Goal: Information Seeking & Learning: Learn about a topic

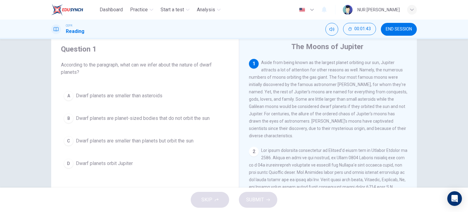
scroll to position [20, 0]
click at [210, 201] on div "SKIP SUBMIT" at bounding box center [234, 200] width 468 height 24
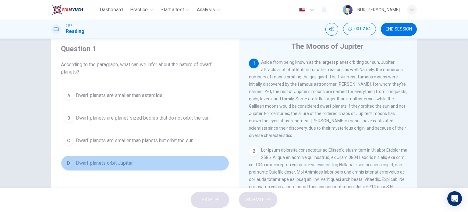
click at [105, 163] on span "Dwarf planets orbit Jupiter" at bounding box center [104, 162] width 57 height 7
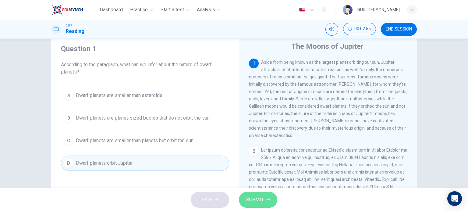
click at [251, 195] on span "SUBMIT" at bounding box center [255, 199] width 18 height 9
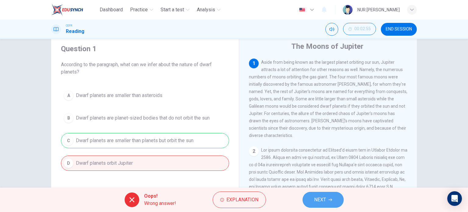
click at [321, 200] on span "NEXT" at bounding box center [320, 199] width 12 height 9
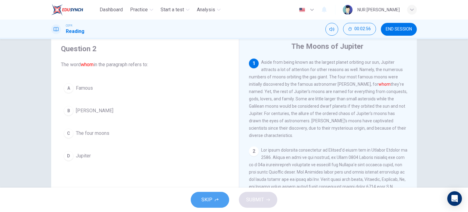
click at [218, 196] on button "SKIP" at bounding box center [210, 200] width 38 height 16
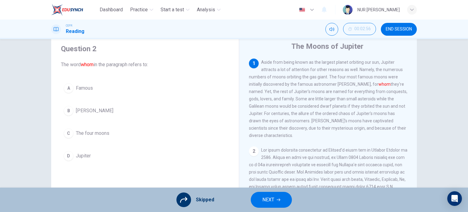
click at [179, 198] on div at bounding box center [184, 199] width 15 height 15
drag, startPoint x: 179, startPoint y: 198, endPoint x: 216, endPoint y: 195, distance: 37.6
click at [216, 195] on div "Skipped NEXT" at bounding box center [234, 200] width 468 height 24
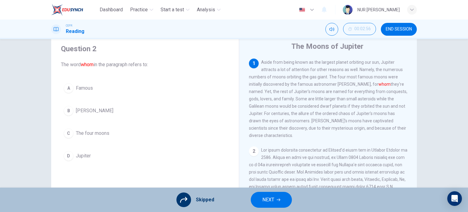
drag, startPoint x: 273, startPoint y: 191, endPoint x: 266, endPoint y: 200, distance: 11.4
click at [266, 200] on div "Skipped NEXT" at bounding box center [234, 200] width 468 height 24
click at [266, 200] on span "NEXT" at bounding box center [269, 199] width 12 height 9
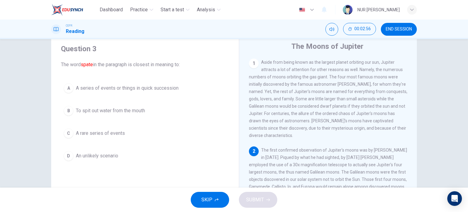
click at [218, 198] on button "SKIP" at bounding box center [210, 200] width 38 height 16
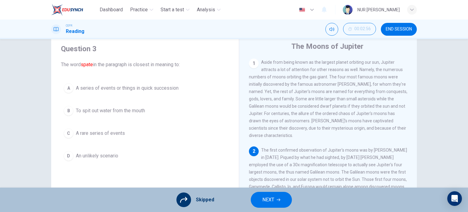
drag, startPoint x: 218, startPoint y: 198, endPoint x: 256, endPoint y: 199, distance: 37.8
click at [256, 199] on div "Skipped NEXT" at bounding box center [234, 200] width 468 height 24
click at [256, 199] on button "NEXT" at bounding box center [271, 200] width 41 height 16
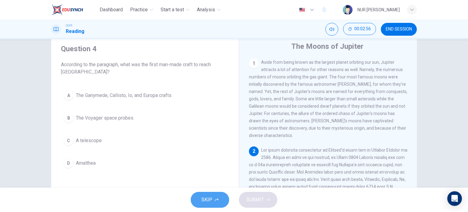
click at [215, 197] on button "SKIP" at bounding box center [210, 200] width 38 height 16
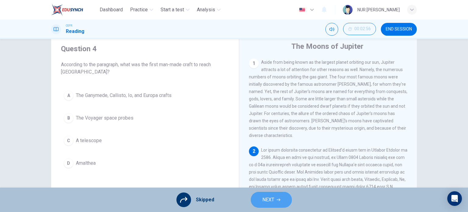
click at [260, 198] on button "NEXT" at bounding box center [271, 200] width 41 height 16
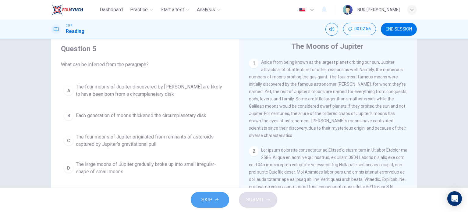
click at [207, 201] on span "SKIP" at bounding box center [207, 199] width 11 height 9
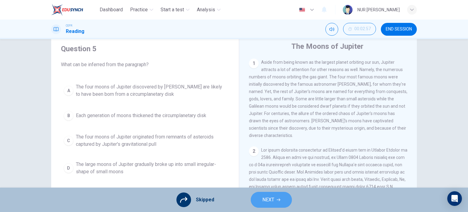
click at [252, 200] on button "NEXT" at bounding box center [271, 200] width 41 height 16
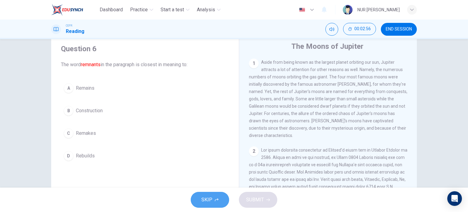
click at [214, 196] on button "SKIP" at bounding box center [210, 200] width 38 height 16
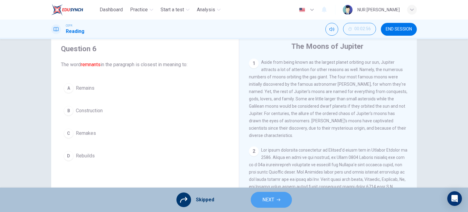
click at [256, 196] on button "NEXT" at bounding box center [271, 200] width 41 height 16
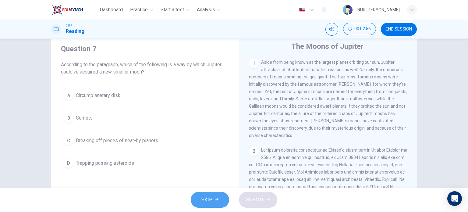
click at [220, 196] on button "SKIP" at bounding box center [210, 200] width 38 height 16
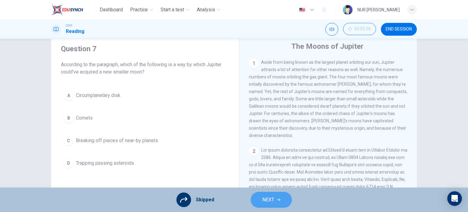
click at [257, 198] on button "NEXT" at bounding box center [271, 200] width 41 height 16
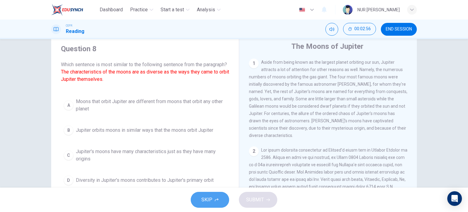
click at [216, 197] on button "SKIP" at bounding box center [210, 200] width 38 height 16
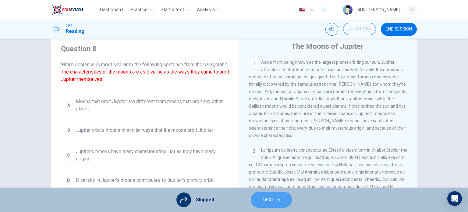
click at [251, 200] on button "NEXT" at bounding box center [271, 200] width 41 height 16
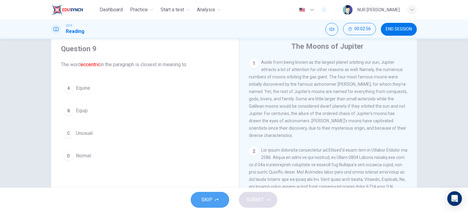
click at [217, 195] on button "SKIP" at bounding box center [210, 200] width 38 height 16
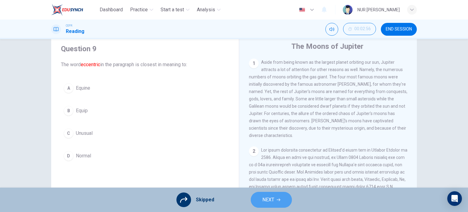
click at [261, 194] on button "NEXT" at bounding box center [271, 200] width 41 height 16
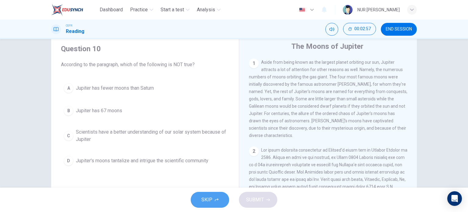
click at [211, 195] on button "SKIP" at bounding box center [210, 200] width 38 height 16
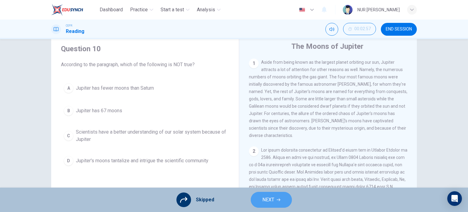
click at [263, 197] on span "NEXT" at bounding box center [269, 199] width 12 height 9
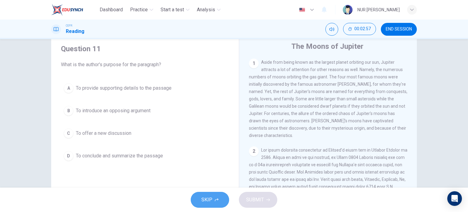
click at [212, 199] on span "SKIP" at bounding box center [207, 199] width 11 height 9
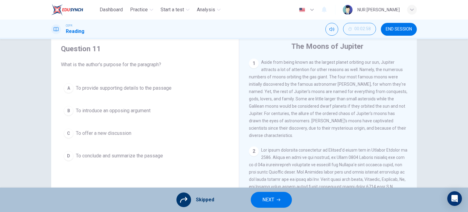
click at [253, 198] on button "NEXT" at bounding box center [271, 200] width 41 height 16
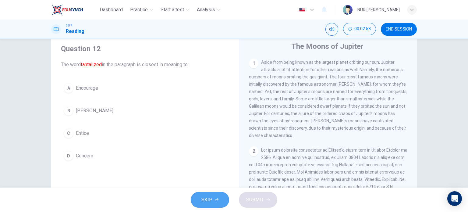
click at [205, 198] on span "SKIP" at bounding box center [207, 199] width 11 height 9
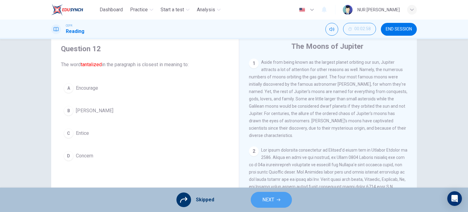
click at [254, 196] on button "NEXT" at bounding box center [271, 200] width 41 height 16
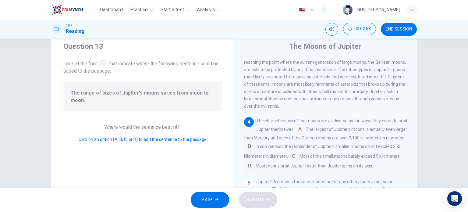
scroll to position [233, 0]
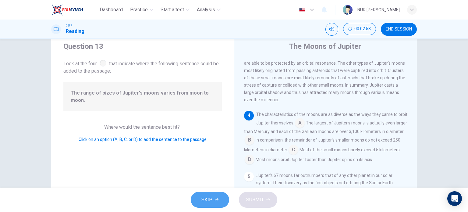
click at [212, 197] on span "SKIP" at bounding box center [207, 199] width 11 height 9
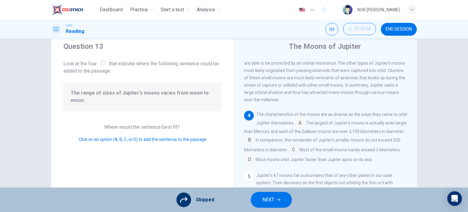
click at [253, 197] on button "NEXT" at bounding box center [271, 200] width 41 height 16
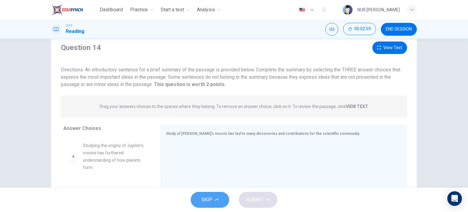
click at [216, 197] on button "SKIP" at bounding box center [210, 200] width 38 height 16
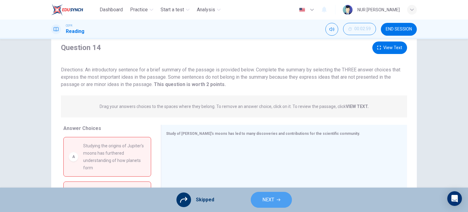
click at [256, 197] on button "NEXT" at bounding box center [271, 200] width 41 height 16
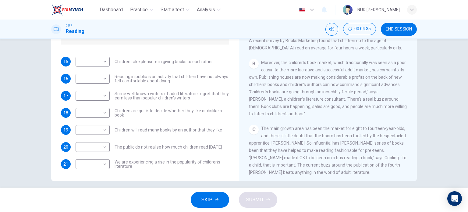
scroll to position [137, 0]
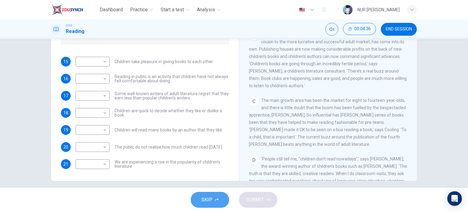
click at [207, 198] on span "SKIP" at bounding box center [207, 199] width 11 height 9
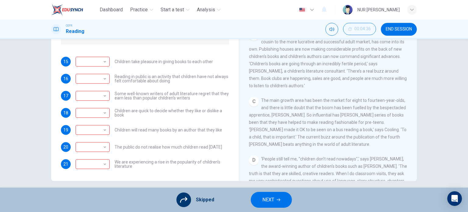
click at [184, 198] on icon at bounding box center [183, 199] width 7 height 7
click at [281, 205] on button "NEXT" at bounding box center [271, 200] width 41 height 16
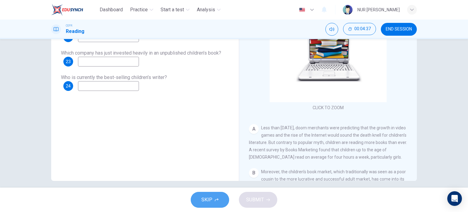
click at [226, 198] on button "SKIP" at bounding box center [210, 200] width 38 height 16
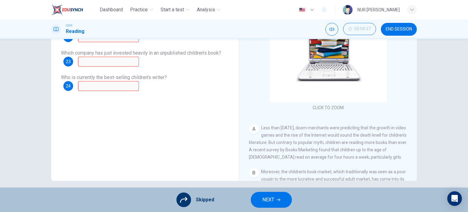
click at [277, 191] on div "Skipped NEXT" at bounding box center [234, 200] width 468 height 24
click at [275, 194] on button "NEXT" at bounding box center [271, 200] width 41 height 16
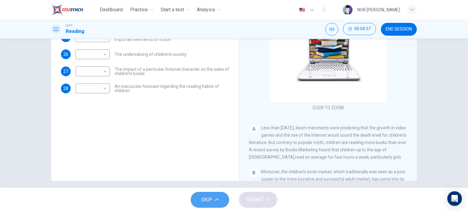
click at [218, 197] on button "SKIP" at bounding box center [210, 200] width 38 height 16
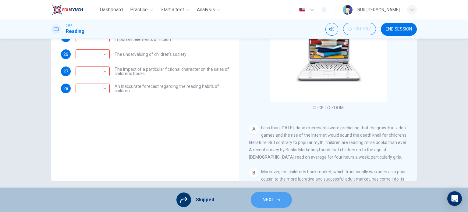
click at [266, 202] on span "NEXT" at bounding box center [269, 199] width 12 height 9
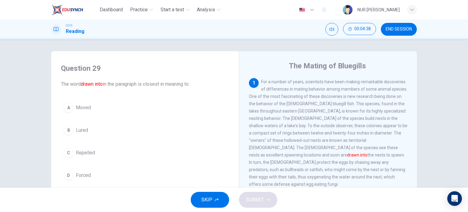
scroll to position [16, 0]
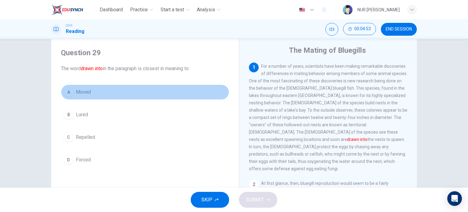
click at [96, 90] on button "A Moved" at bounding box center [145, 91] width 168 height 15
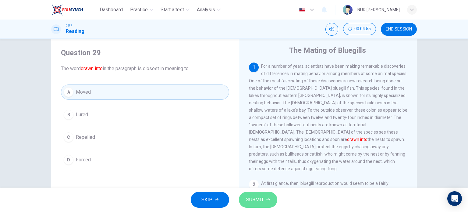
click at [253, 204] on button "SUBMIT" at bounding box center [258, 200] width 38 height 16
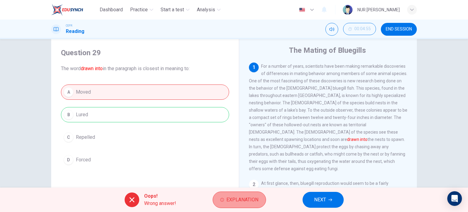
click at [223, 202] on button "Explanation" at bounding box center [239, 199] width 53 height 16
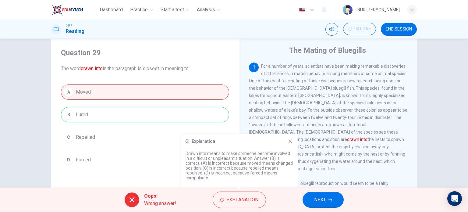
click at [291, 139] on icon at bounding box center [290, 141] width 5 height 5
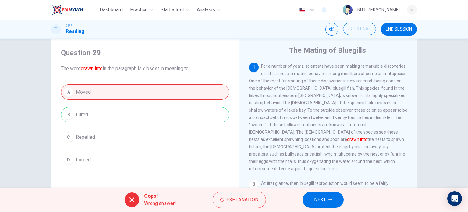
drag, startPoint x: 281, startPoint y: 74, endPoint x: 313, endPoint y: 75, distance: 32.6
click at [313, 75] on span "For a number of years, scientists have been making remarkable discoveries of di…" at bounding box center [328, 117] width 159 height 107
drag, startPoint x: 414, startPoint y: 121, endPoint x: 412, endPoint y: 107, distance: 13.9
click at [412, 107] on div "1 For a number of years, scientists have been making remarkable discoveries of …" at bounding box center [332, 155] width 166 height 185
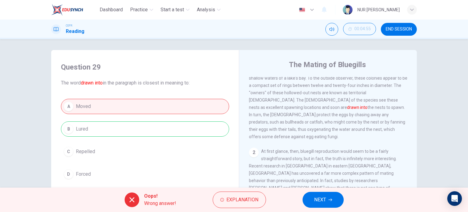
scroll to position [0, 0]
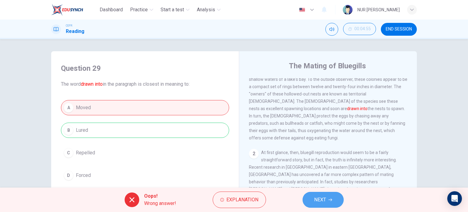
click at [329, 200] on icon "button" at bounding box center [331, 200] width 4 height 4
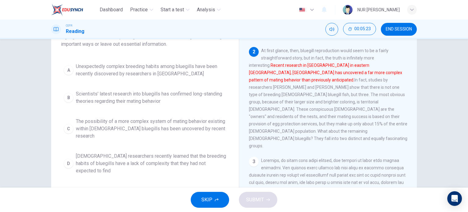
scroll to position [55, 0]
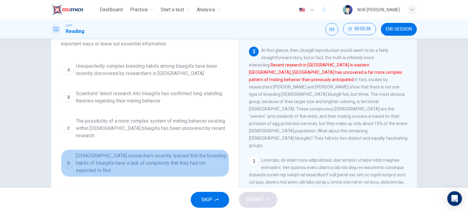
click at [147, 157] on span "Canadian researchers recently learned that the breeding habits of bluegills hav…" at bounding box center [151, 163] width 151 height 22
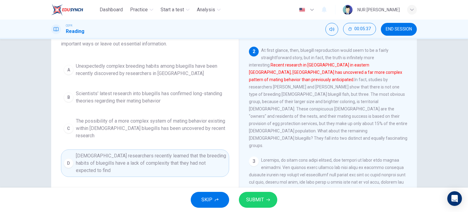
click at [266, 206] on button "SUBMIT" at bounding box center [258, 200] width 38 height 16
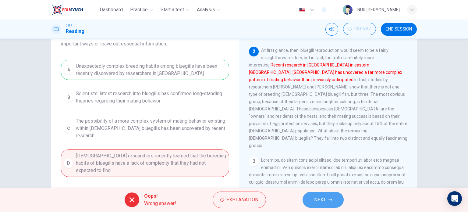
click at [323, 197] on span "NEXT" at bounding box center [320, 199] width 12 height 9
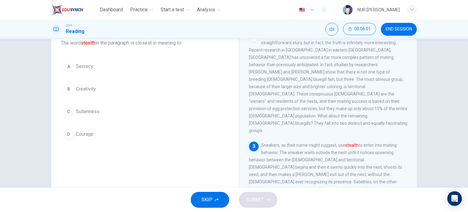
scroll to position [41, 0]
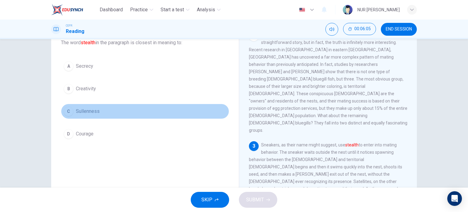
click at [113, 109] on button "C Sullenness" at bounding box center [145, 111] width 168 height 15
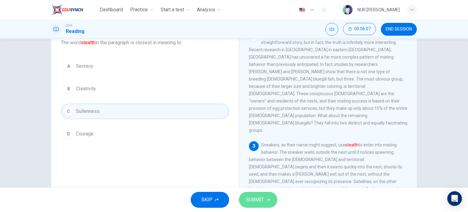
click at [255, 199] on span "SUBMIT" at bounding box center [255, 199] width 18 height 9
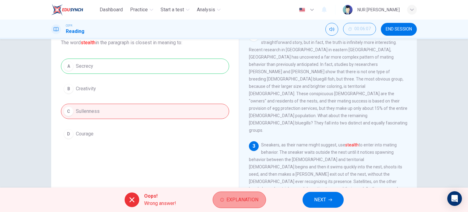
click at [235, 192] on button "Explanation" at bounding box center [239, 199] width 53 height 16
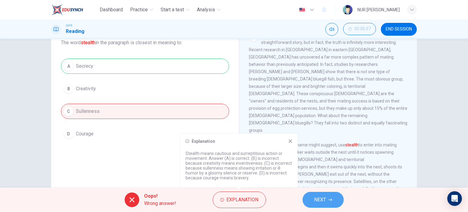
click at [321, 197] on span "NEXT" at bounding box center [320, 199] width 12 height 9
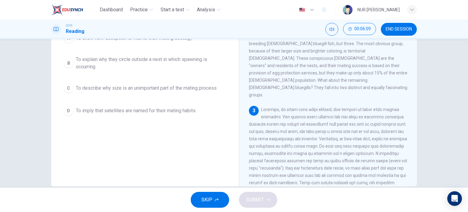
scroll to position [77, 0]
click at [214, 201] on button "SKIP" at bounding box center [210, 200] width 38 height 16
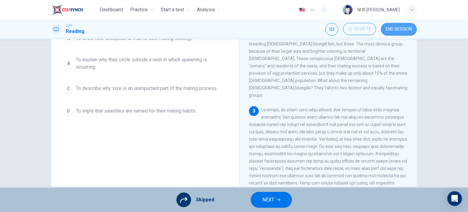
click at [402, 25] on button "END SESSION" at bounding box center [399, 29] width 36 height 13
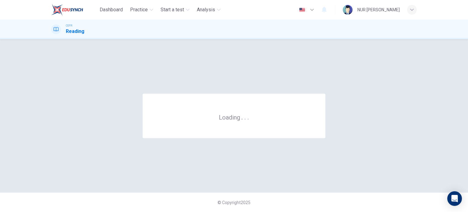
scroll to position [0, 0]
